Goal: Transaction & Acquisition: Book appointment/travel/reservation

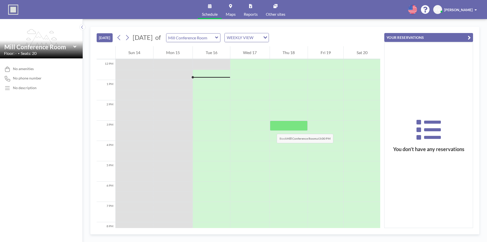
scroll to position [244, 0]
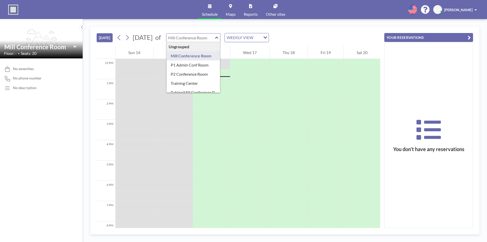
click at [215, 40] on input "text" at bounding box center [190, 37] width 49 height 8
type input "P1 Admin Conf Room"
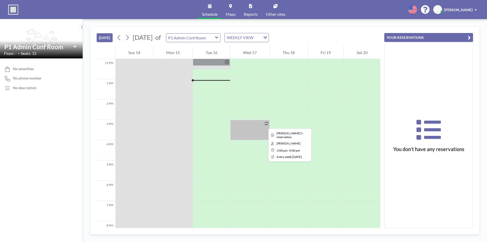
click at [265, 124] on icon at bounding box center [267, 124] width 4 height 4
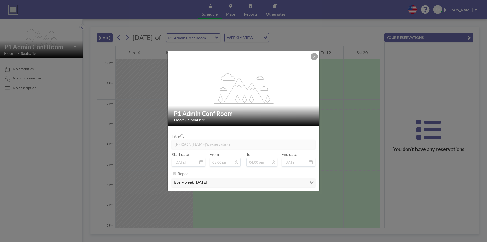
click at [264, 124] on div "P1 Admin Conf Room Floor: - • Seats: 15" at bounding box center [244, 116] width 152 height 21
click at [312, 55] on button at bounding box center [314, 56] width 7 height 7
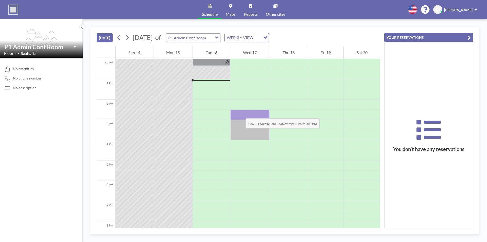
click at [240, 113] on div at bounding box center [249, 115] width 39 height 10
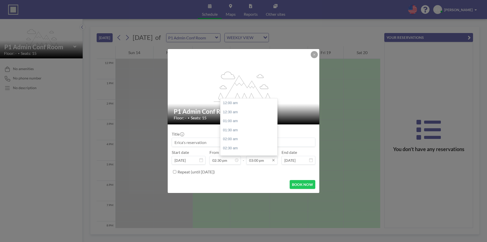
scroll to position [271, 0]
click at [232, 111] on div "03:30 pm" at bounding box center [249, 111] width 59 height 9
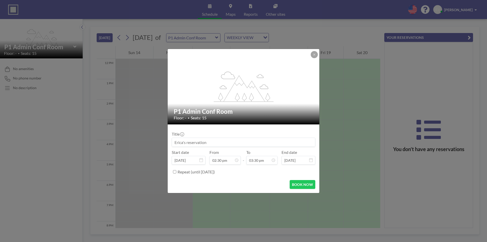
scroll to position [280, 0]
click at [300, 184] on button "BOOK NOW" at bounding box center [303, 184] width 26 height 9
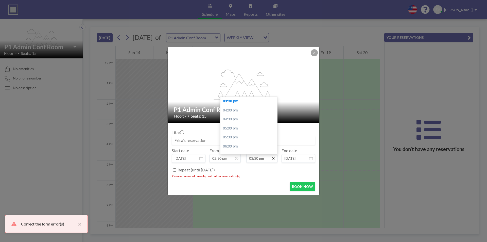
click at [274, 159] on icon at bounding box center [273, 158] width 4 height 4
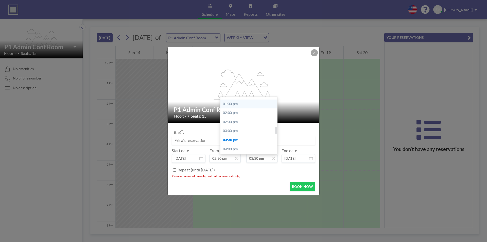
scroll to position [229, 0]
click at [235, 141] on div "03:00 pm" at bounding box center [249, 142] width 59 height 9
type input "03:00 pm"
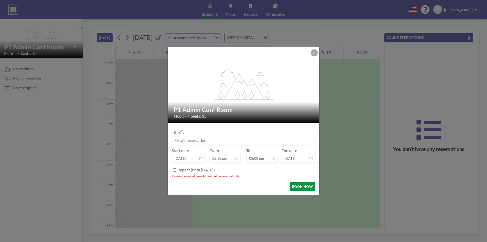
scroll to position [271, 0]
click at [298, 187] on button "BOOK NOW" at bounding box center [303, 186] width 26 height 9
